Goal: Task Accomplishment & Management: Use online tool/utility

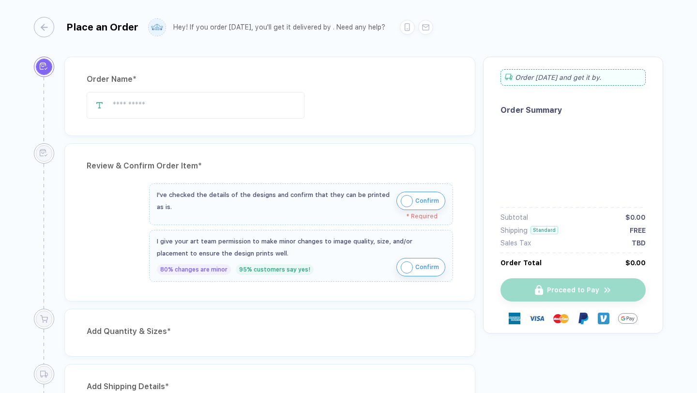
type input "**********"
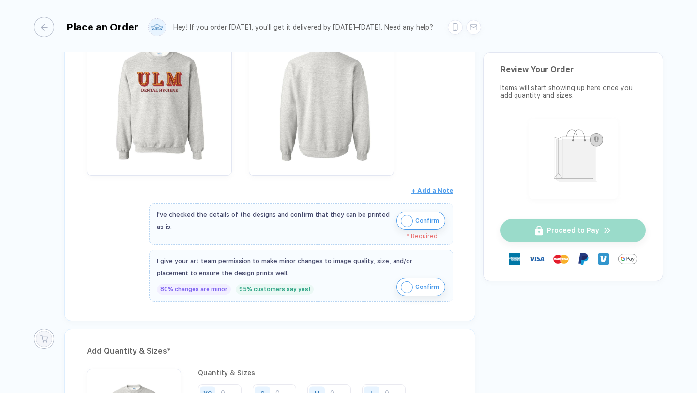
scroll to position [197, 0]
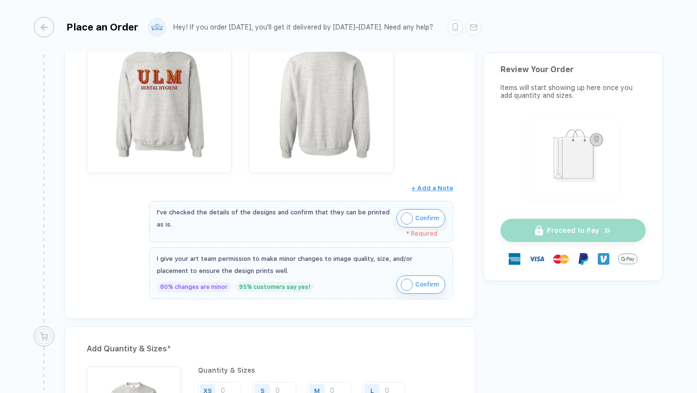
click at [407, 288] on img "button" at bounding box center [407, 285] width 12 height 12
click at [410, 221] on img "button" at bounding box center [407, 219] width 12 height 12
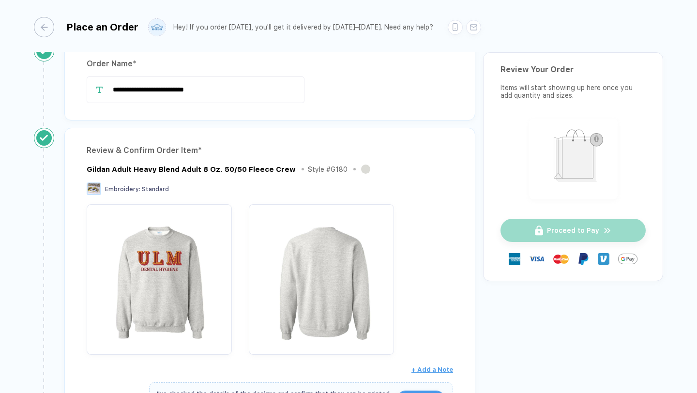
scroll to position [0, 0]
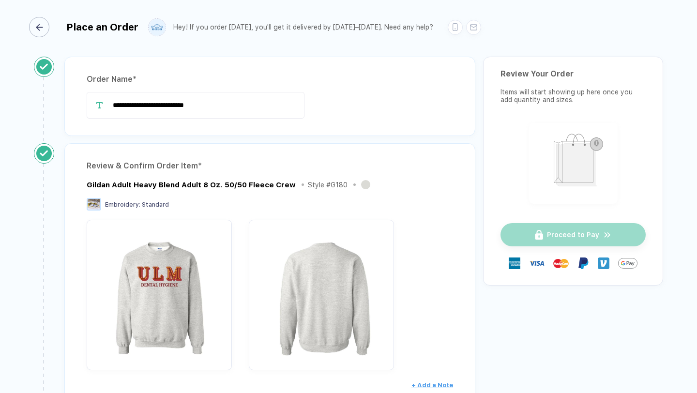
click at [46, 30] on div "button" at bounding box center [39, 27] width 20 height 20
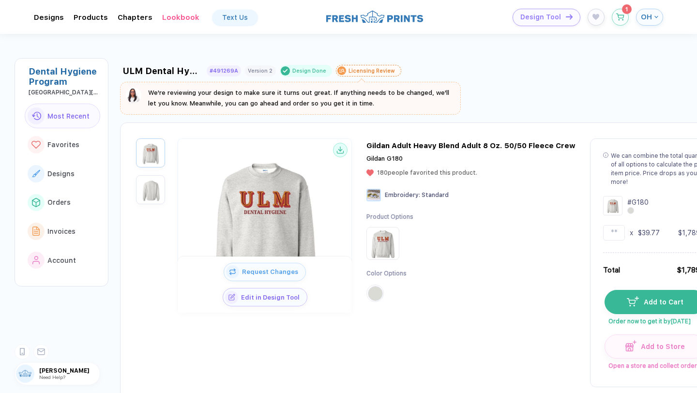
click at [339, 70] on icon at bounding box center [341, 70] width 5 height 3
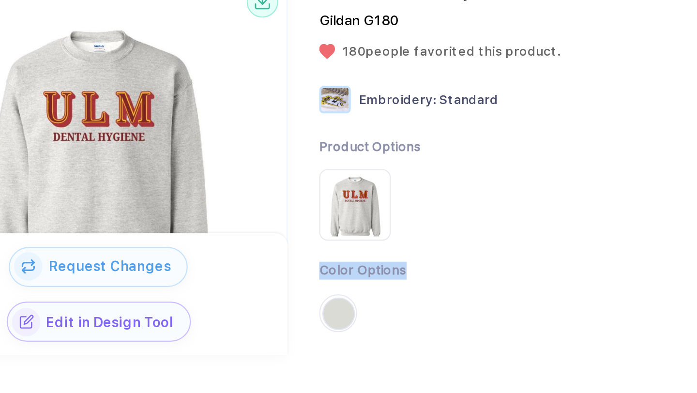
drag, startPoint x: 444, startPoint y: 262, endPoint x: 504, endPoint y: 277, distance: 61.8
click at [504, 277] on div "Product Options Color Options" at bounding box center [471, 262] width 209 height 99
click at [501, 277] on div "Product Options Color Options" at bounding box center [471, 262] width 209 height 99
click at [491, 278] on div "Product Options Color Options" at bounding box center [471, 262] width 209 height 99
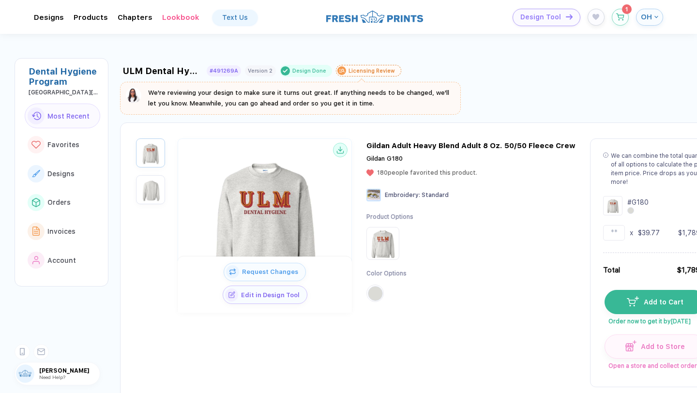
click at [307, 291] on button "Edit in Design Tool" at bounding box center [265, 295] width 85 height 18
